Goal: Check status

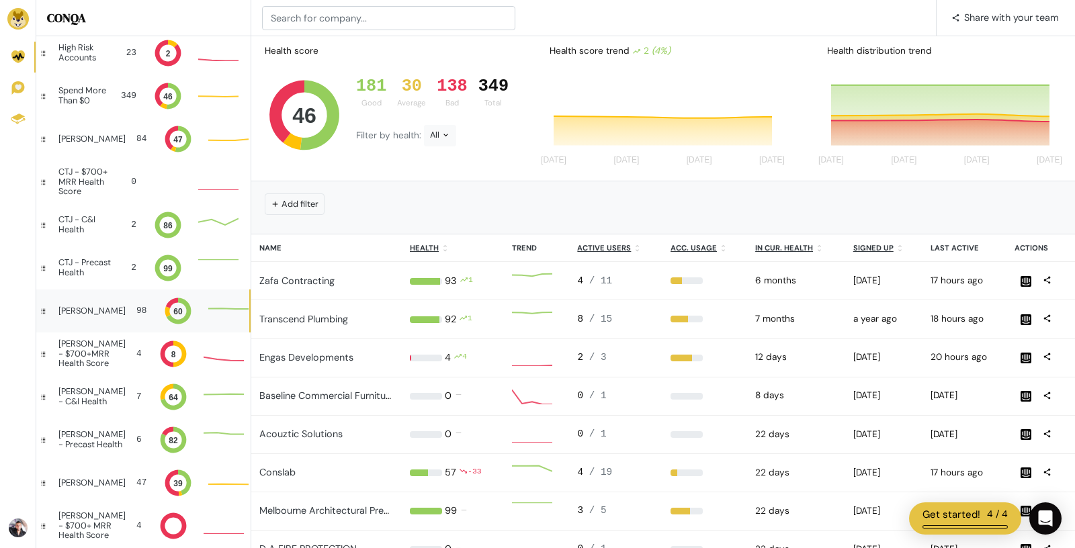
click at [90, 312] on div "[PERSON_NAME]" at bounding box center [91, 310] width 67 height 9
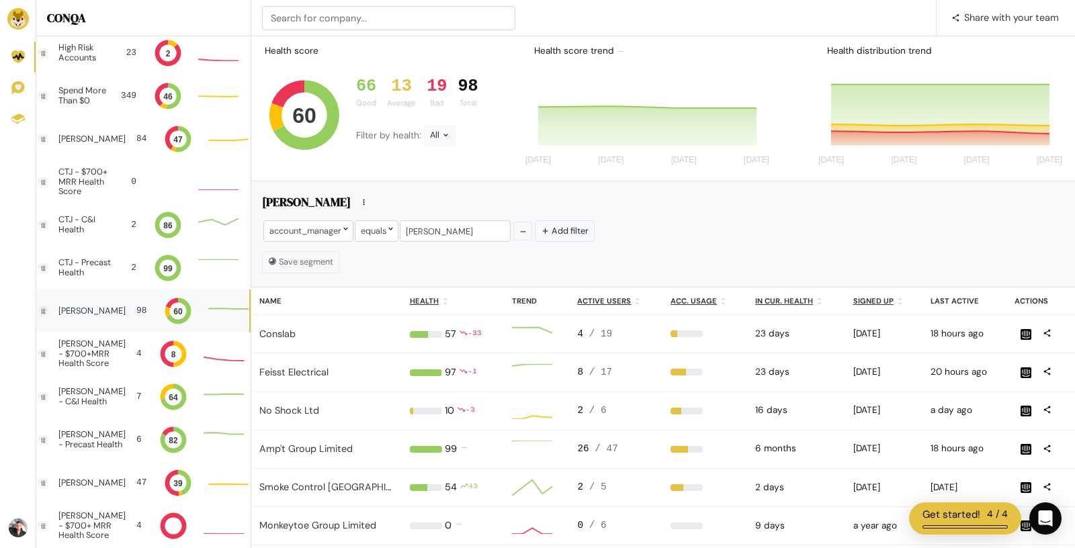
click at [455, 137] on div "Filter by health: All" at bounding box center [417, 136] width 122 height 22
click at [450, 137] on div "All" at bounding box center [440, 136] width 32 height 22
click at [454, 251] on button "Bad" at bounding box center [461, 256] width 75 height 31
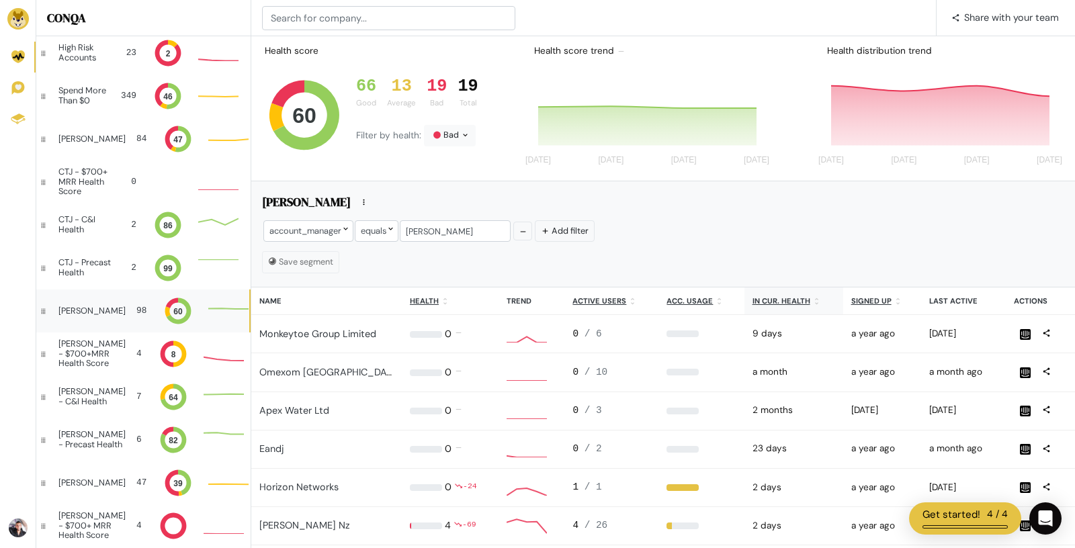
click at [764, 296] on u "In cur. health" at bounding box center [782, 300] width 58 height 9
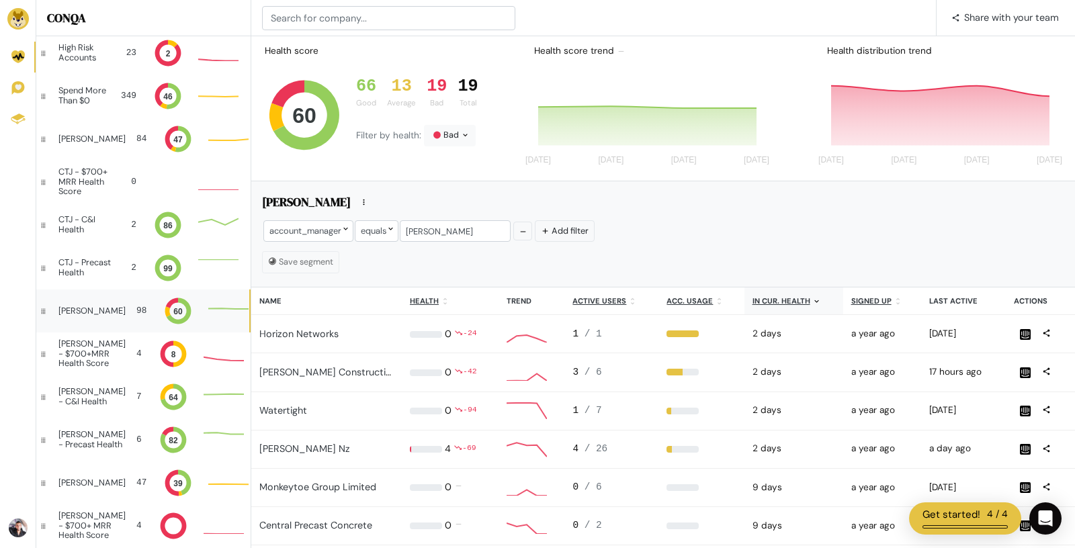
click at [773, 298] on u "In cur. health" at bounding box center [782, 300] width 58 height 9
